Goal: Task Accomplishment & Management: Manage account settings

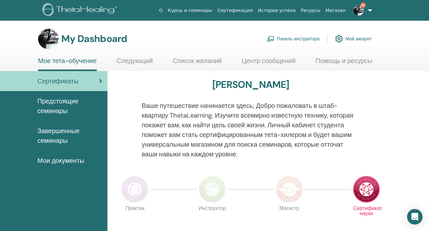
click at [284, 38] on link "Панель инструктора" at bounding box center [293, 39] width 53 height 14
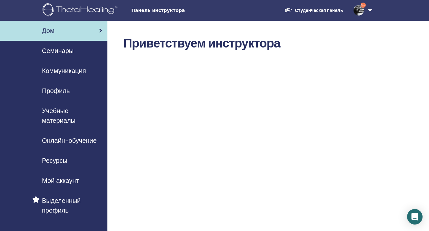
click at [51, 52] on span "Семинары" at bounding box center [58, 51] width 32 height 10
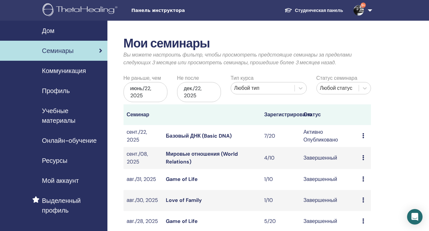
click at [198, 134] on link "Базовый ДНК (Basic DNA)" at bounding box center [199, 135] width 66 height 7
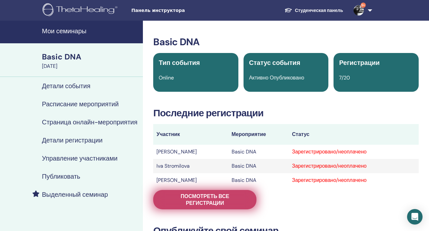
click at [199, 201] on span "Посмотреть все регистрации" at bounding box center [204, 200] width 87 height 14
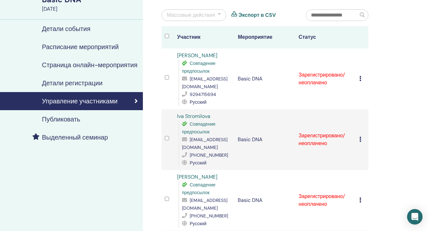
scroll to position [54, 0]
